Goal: Task Accomplishment & Management: Manage account settings

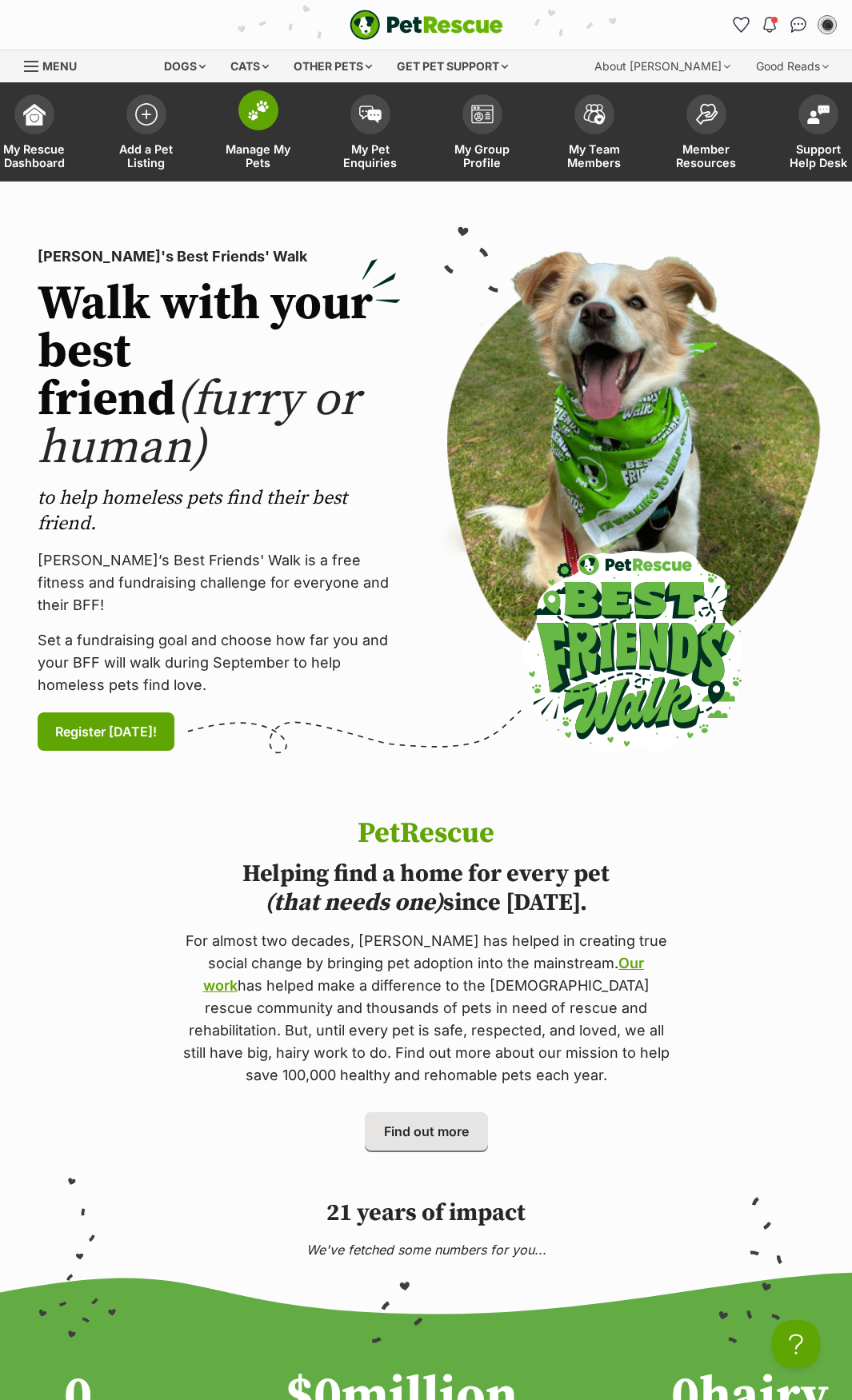
click at [255, 117] on img at bounding box center [258, 110] width 22 height 21
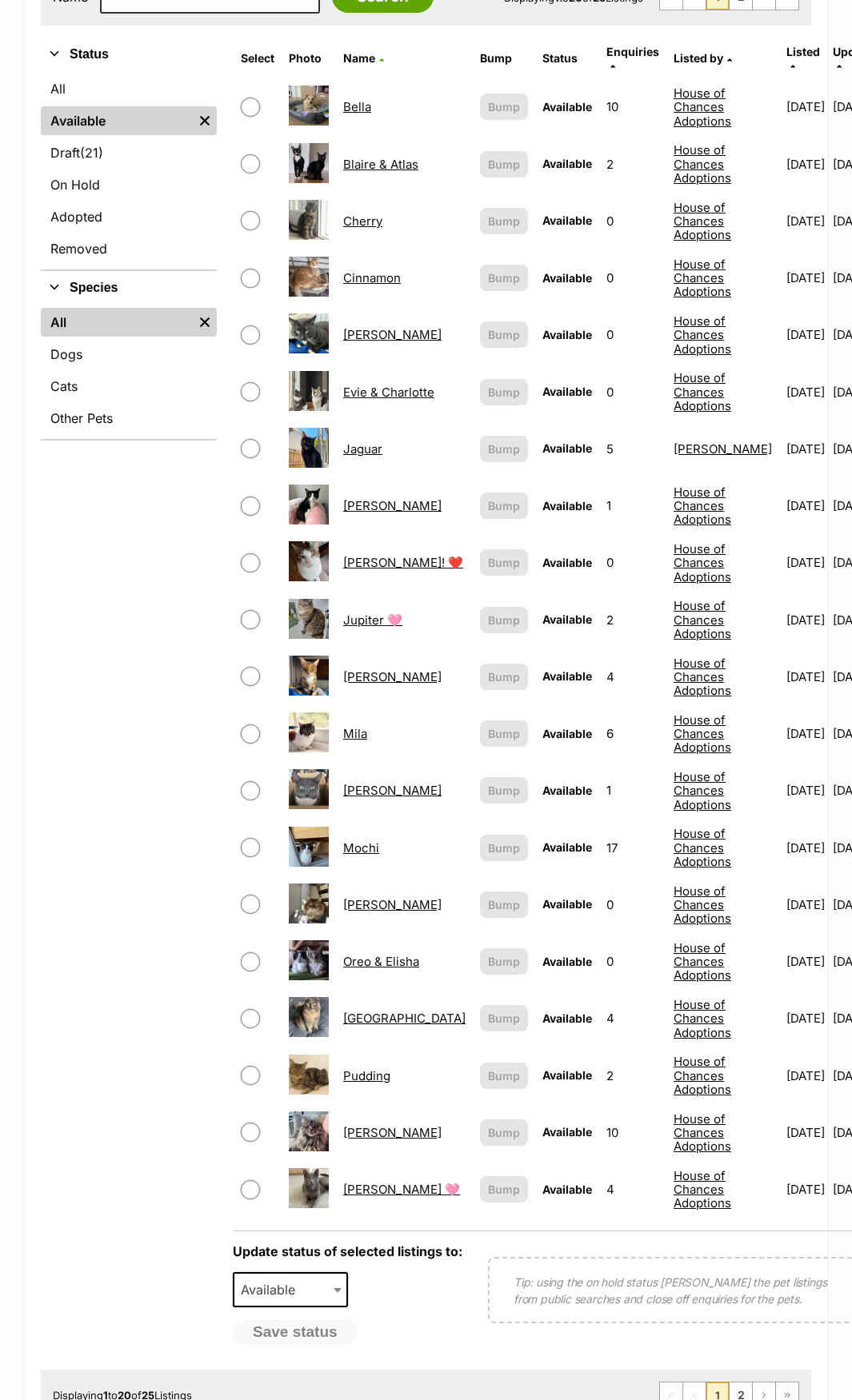
scroll to position [640, 0]
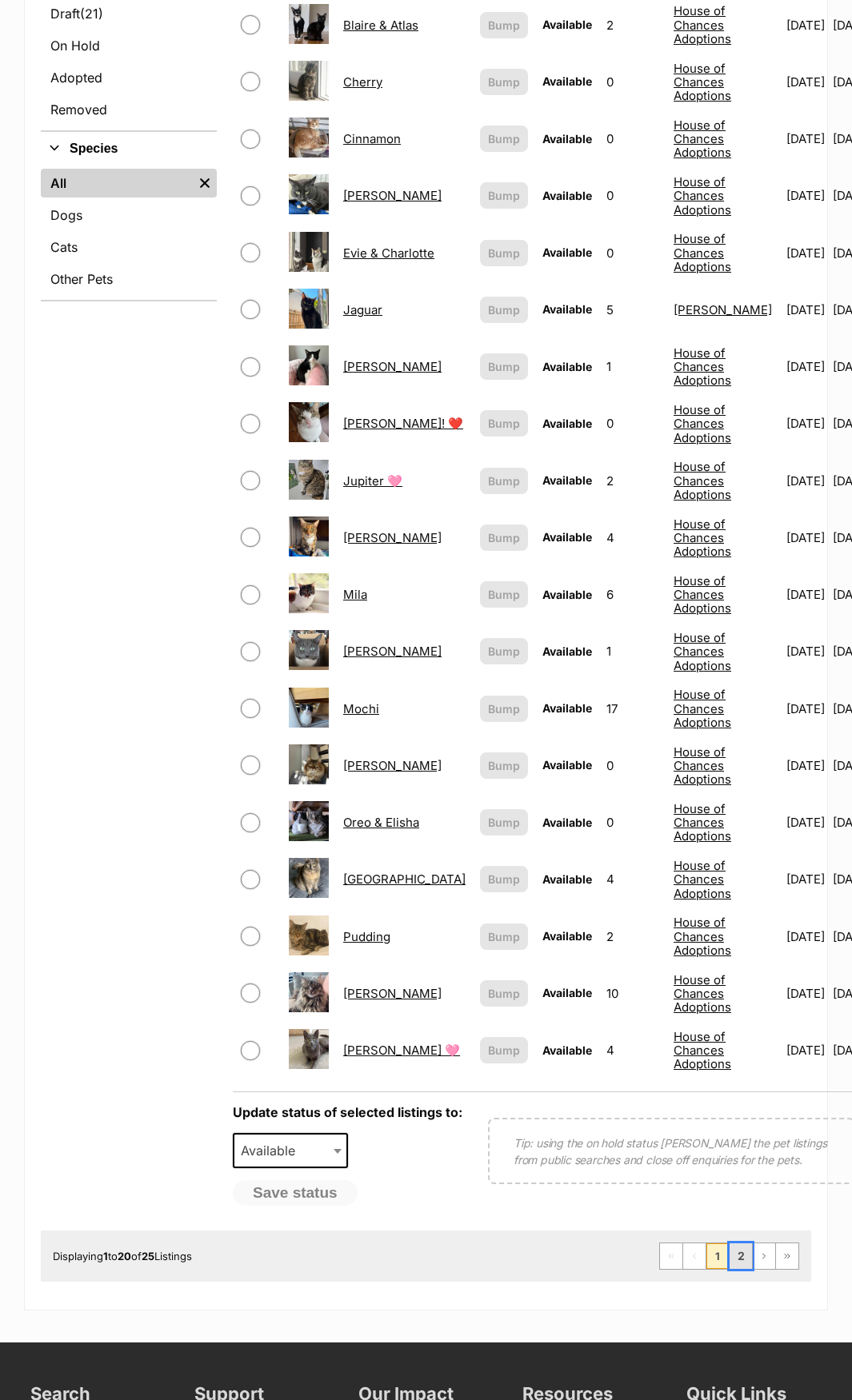
click at [735, 1257] on link "2" at bounding box center [741, 1256] width 22 height 26
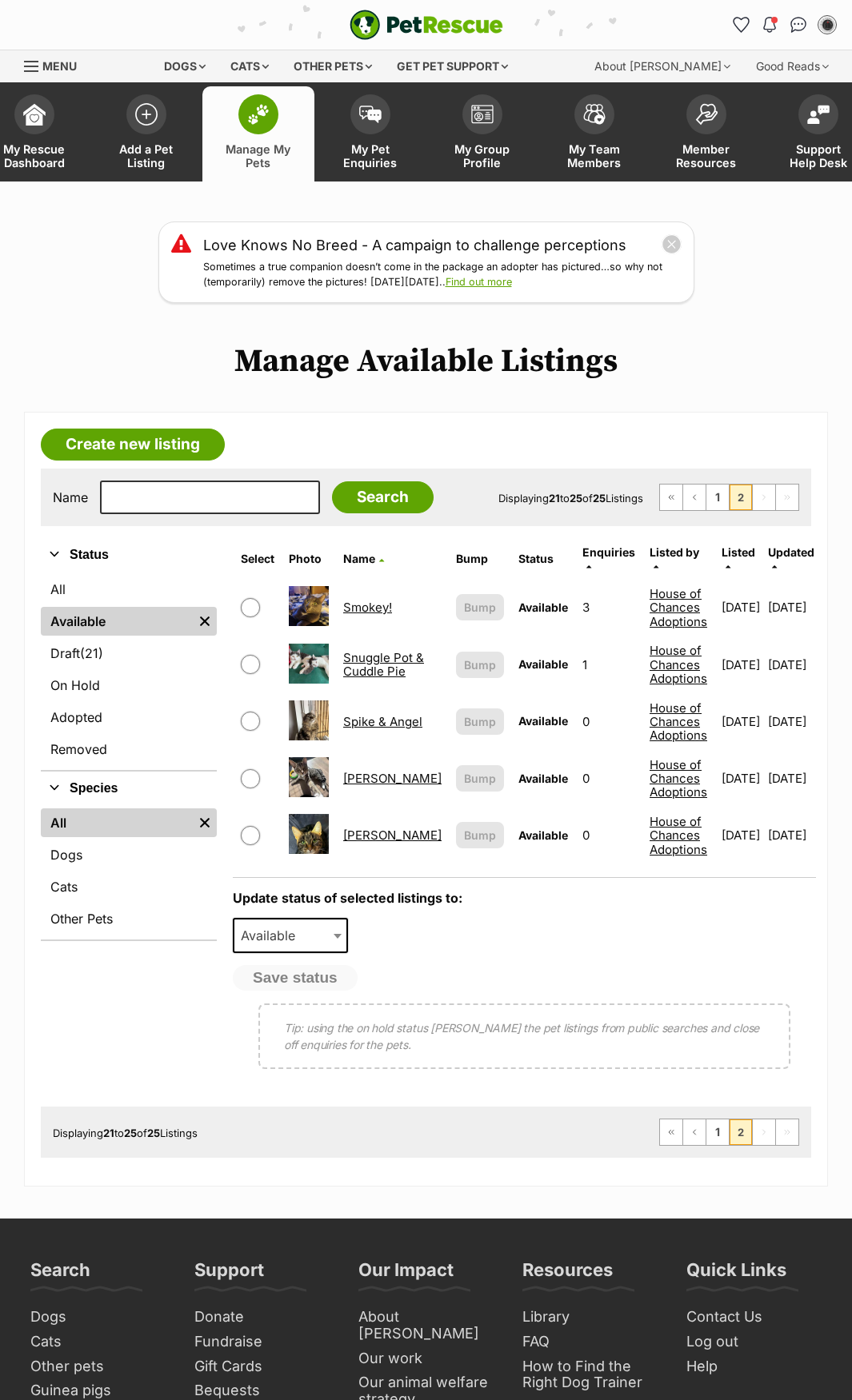
click at [385, 599] on link "Smokey!" at bounding box center [367, 607] width 49 height 15
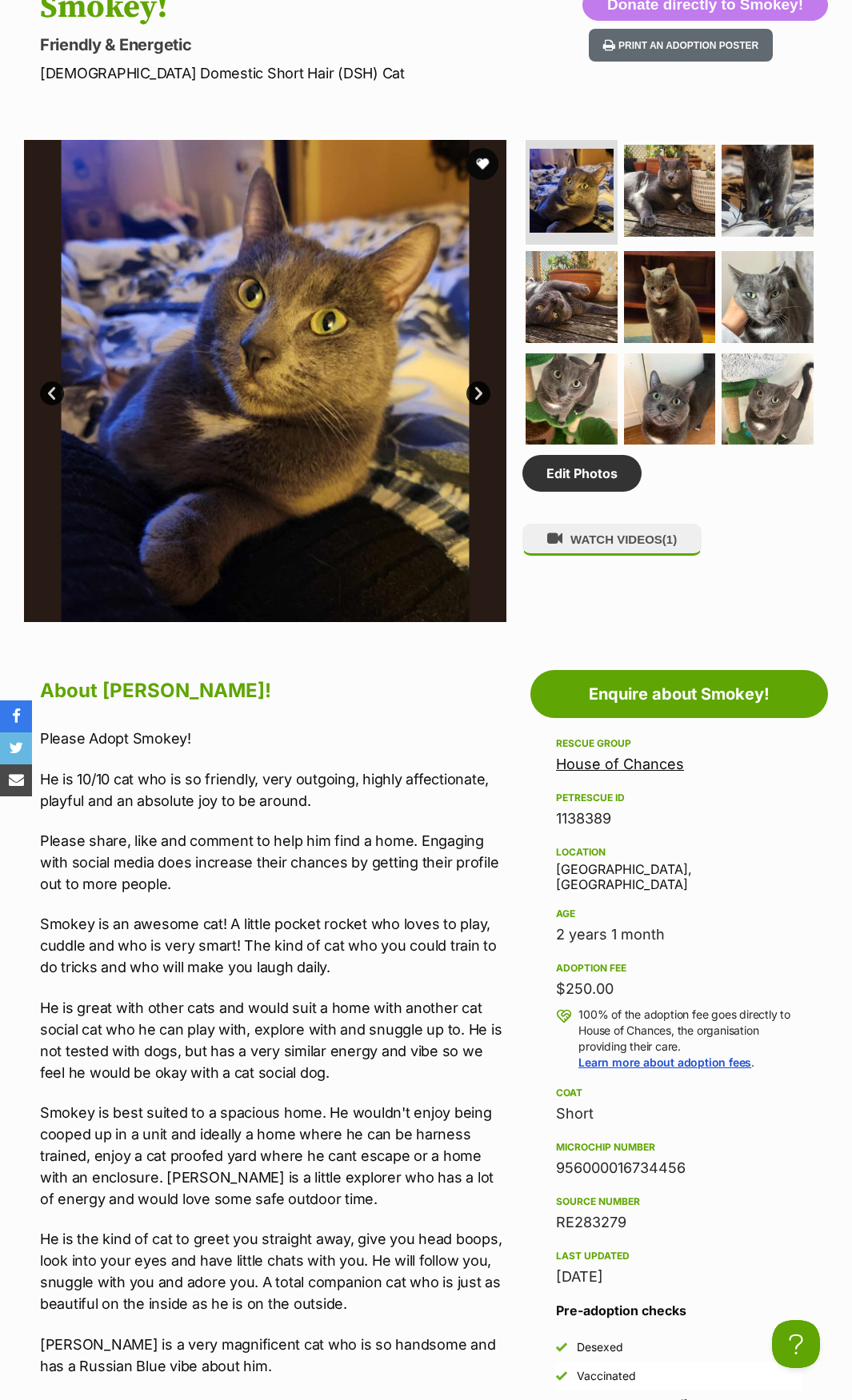
click at [374, 1147] on p "Smokey is best suited to a spacious home. He wouldn't enjoy being cooped up in …" at bounding box center [272, 1155] width 466 height 108
